Goal: Information Seeking & Learning: Learn about a topic

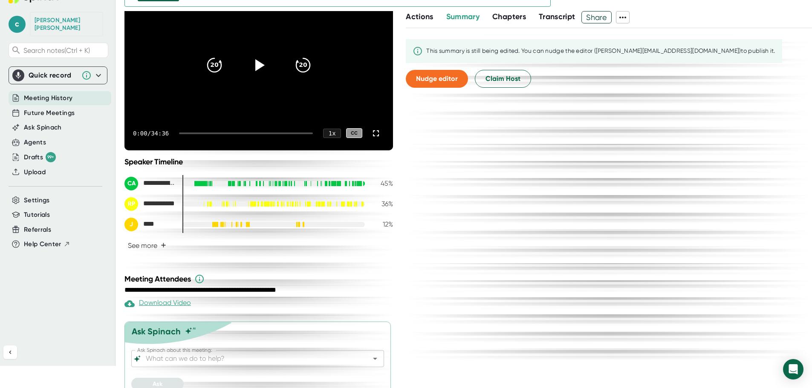
scroll to position [33, 0]
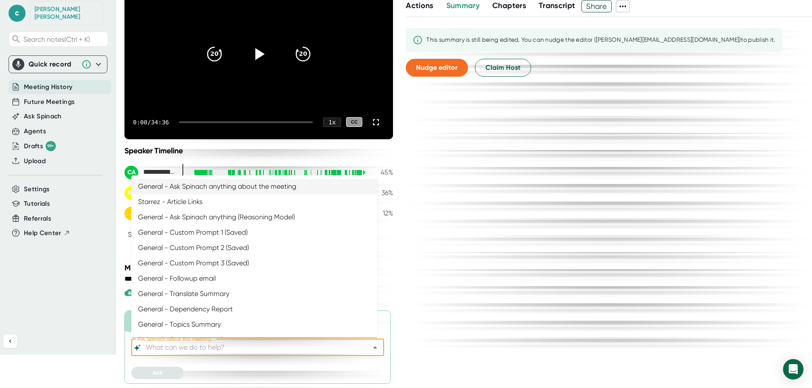
click at [299, 349] on input "Ask Spinach about this meeting:" at bounding box center [250, 348] width 212 height 12
click at [229, 265] on li "General - Custom Prompt 3 (Saved)" at bounding box center [254, 263] width 246 height 15
type input "General - Custom Prompt 3 (Saved)"
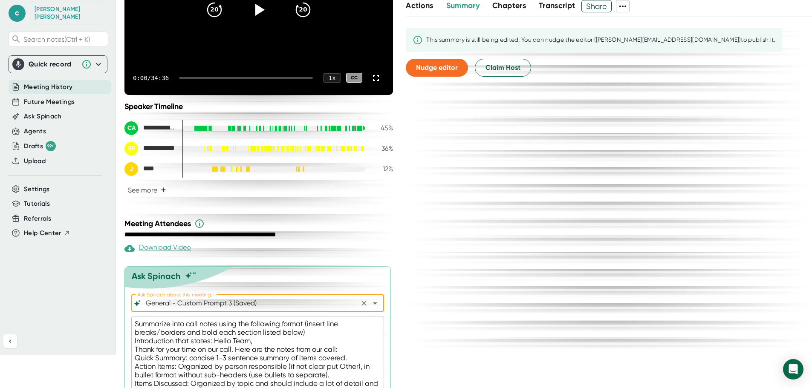
scroll to position [203, 0]
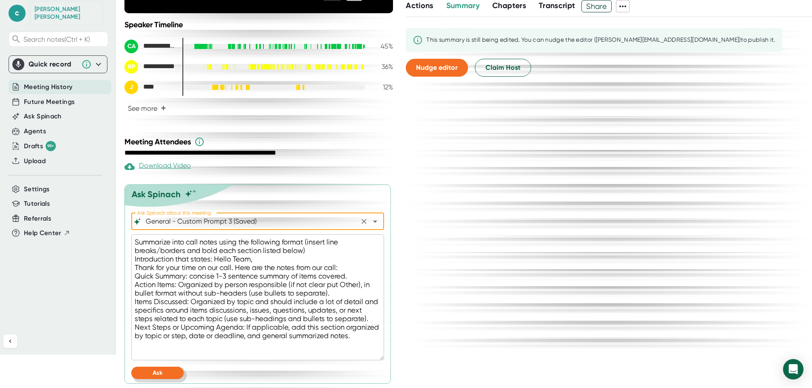
drag, startPoint x: 174, startPoint y: 371, endPoint x: 207, endPoint y: 379, distance: 34.1
click at [177, 371] on button "Ask" at bounding box center [157, 373] width 52 height 12
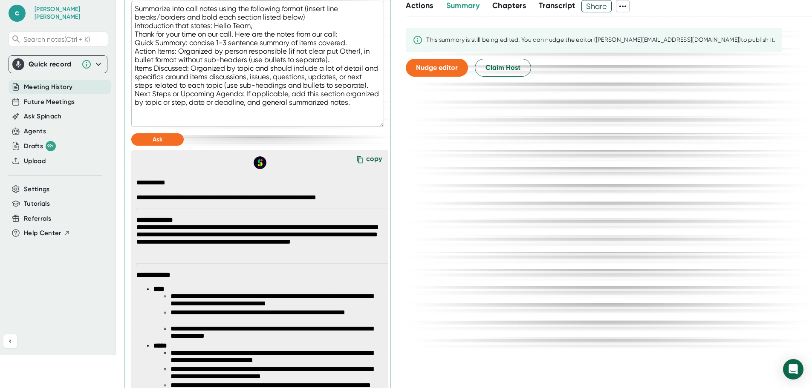
scroll to position [501, 0]
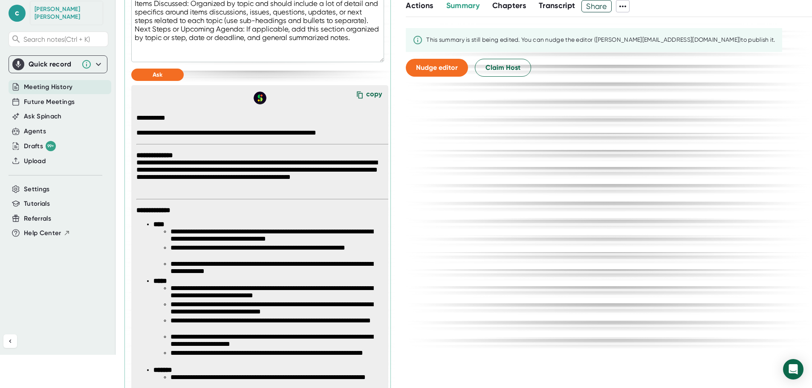
drag, startPoint x: 365, startPoint y: 92, endPoint x: 808, endPoint y: 114, distance: 444.4
click at [366, 92] on div "copy" at bounding box center [374, 96] width 16 height 12
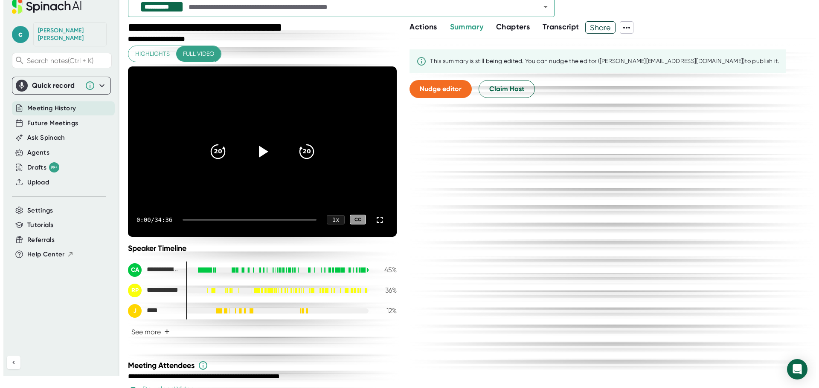
scroll to position [0, 0]
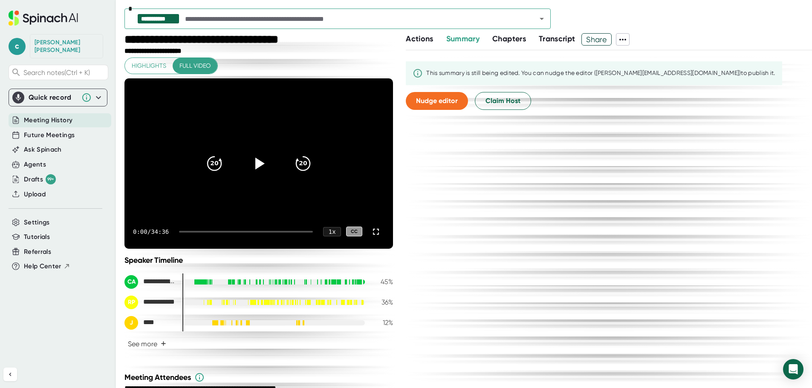
click at [542, 18] on icon "Open" at bounding box center [542, 19] width 4 height 2
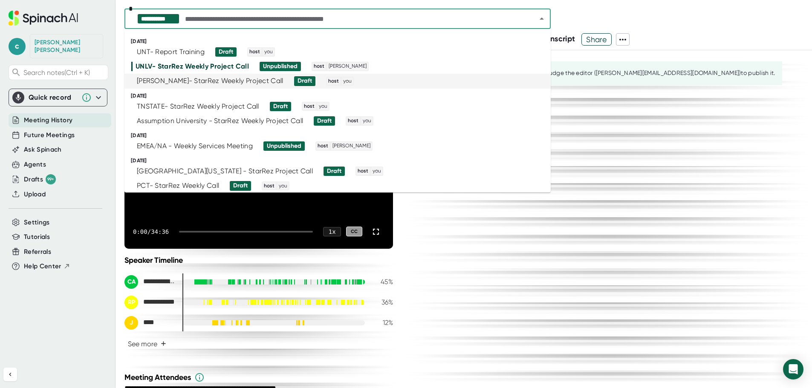
type textarea "x"
click at [169, 77] on div "[PERSON_NAME]- StarRez Weekly Project Call" at bounding box center [210, 81] width 147 height 9
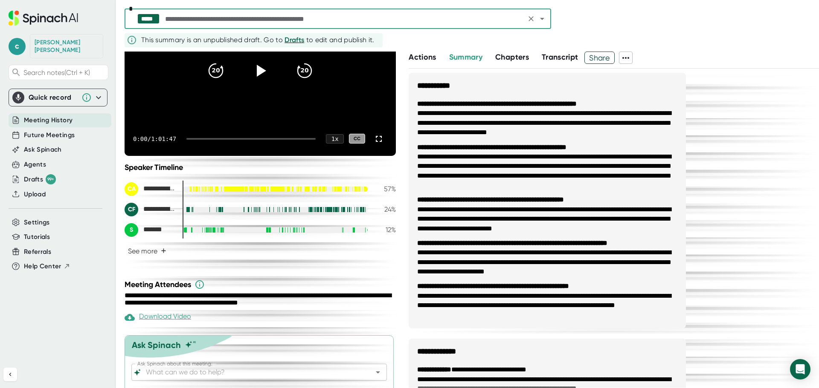
scroll to position [136, 0]
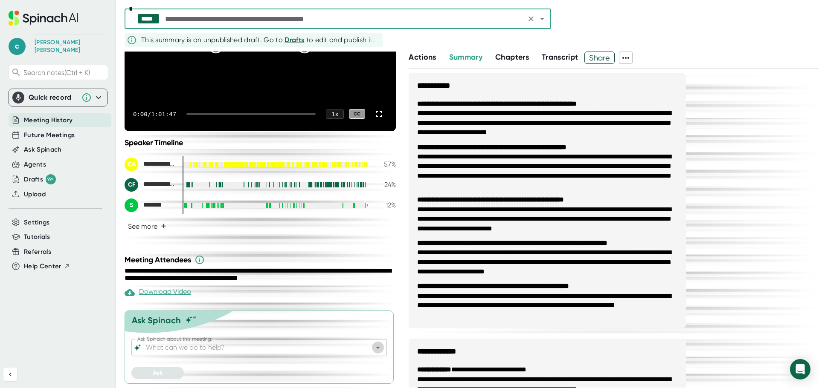
click at [373, 350] on icon "Open" at bounding box center [378, 348] width 10 height 10
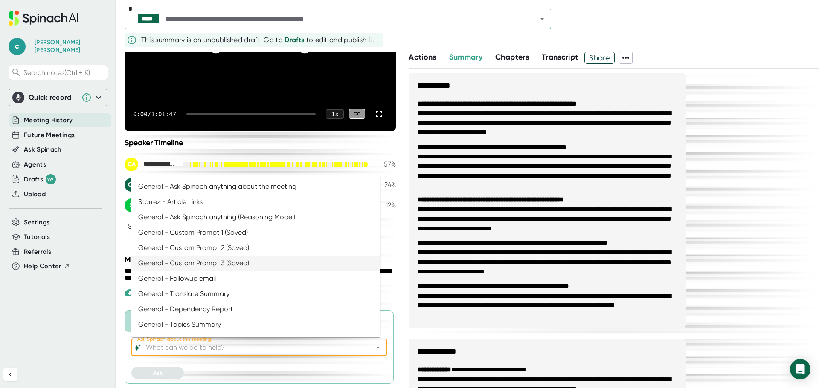
click at [224, 261] on li "General - Custom Prompt 3 (Saved)" at bounding box center [255, 263] width 249 height 15
type input "General - Custom Prompt 3 (Saved)"
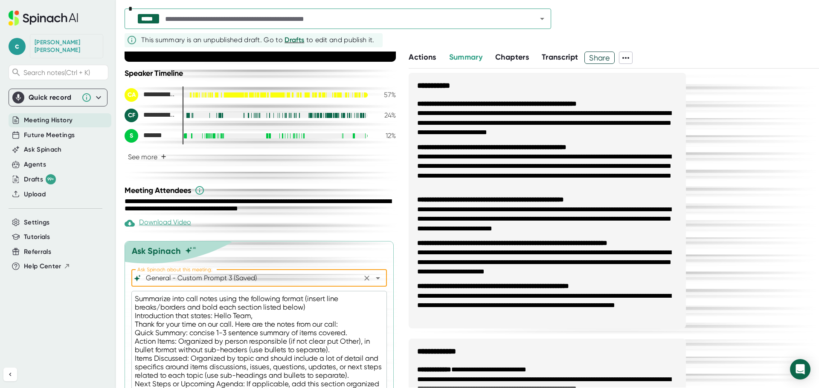
scroll to position [262, 0]
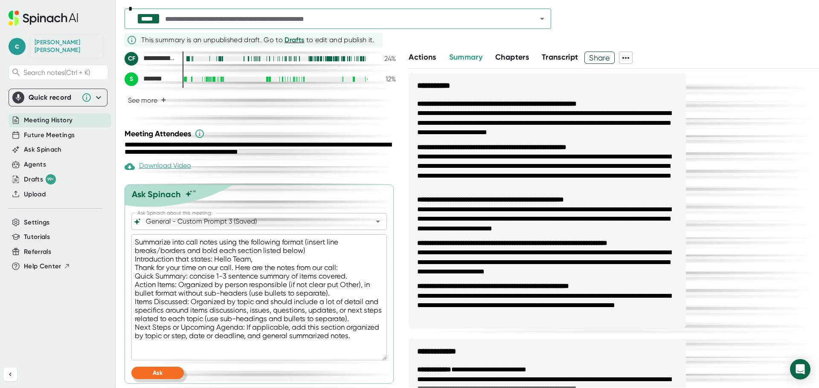
click at [172, 367] on div "Ask Spinach about this meeting: General - Custom Prompt 3 (Saved) Ask Spinach a…" at bounding box center [258, 298] width 255 height 171
click at [174, 370] on button "Ask" at bounding box center [157, 373] width 52 height 12
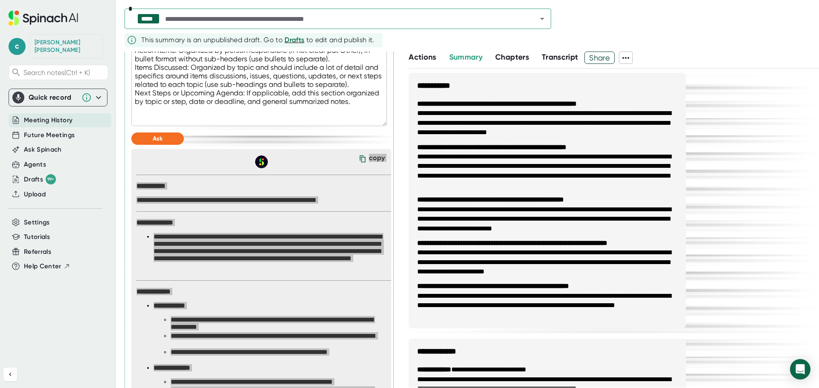
scroll to position [369, 0]
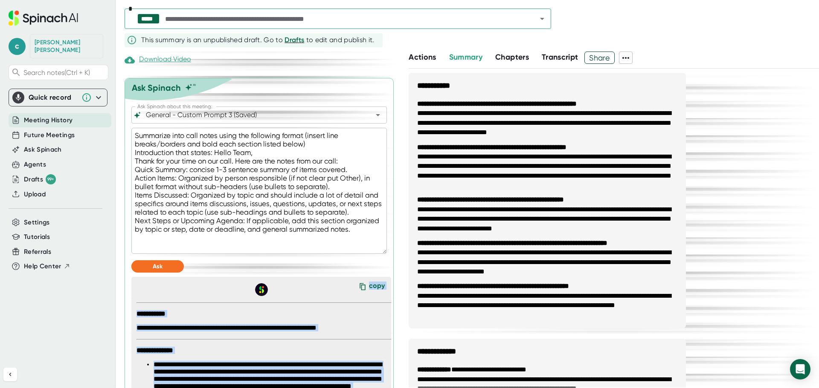
click at [360, 290] on icon at bounding box center [362, 287] width 13 height 13
copy div "Ask Actions Summary Chapters Transcript"
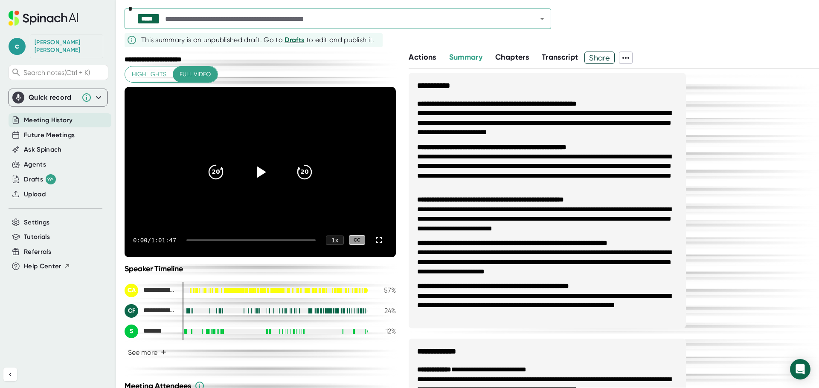
scroll to position [0, 0]
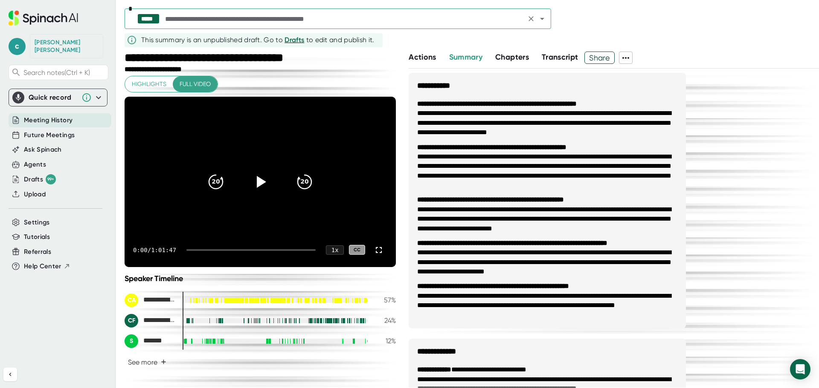
click at [545, 19] on icon "Open" at bounding box center [542, 19] width 10 height 10
type textarea "x"
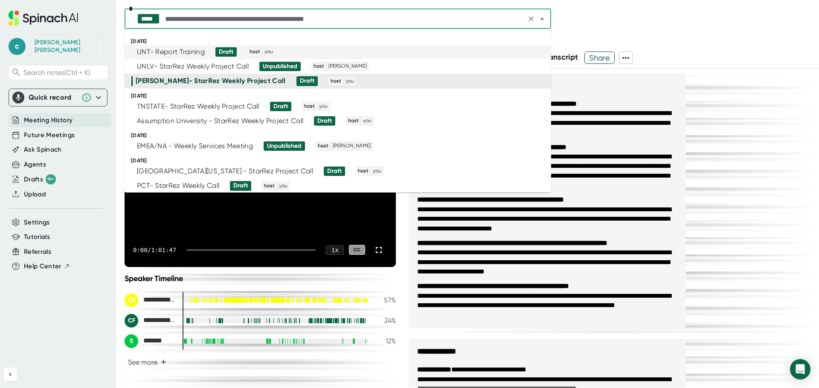
click at [201, 52] on div "UNT- Report Training" at bounding box center [171, 52] width 68 height 9
